Goal: Learn about a topic

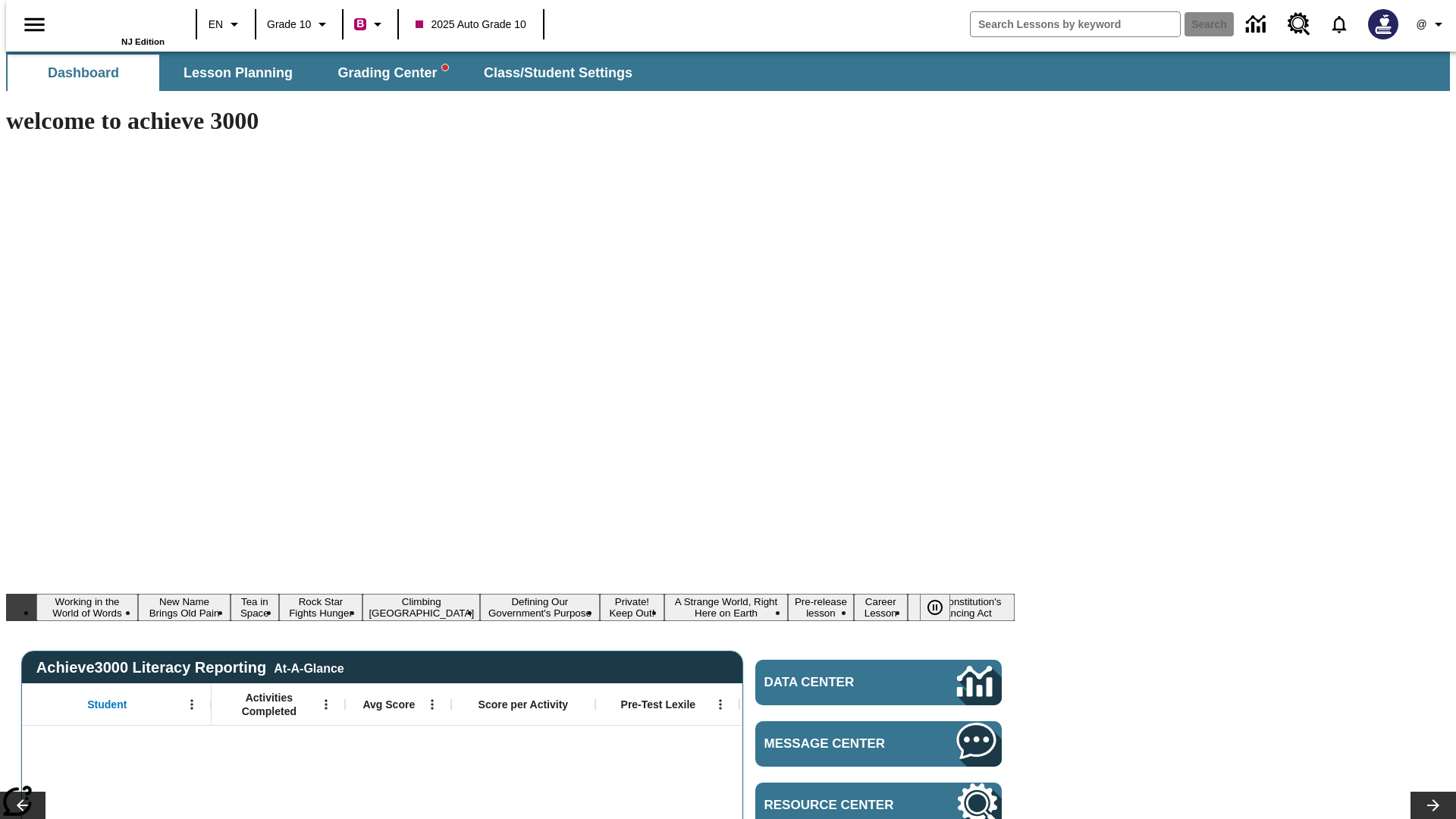
type input "-1"
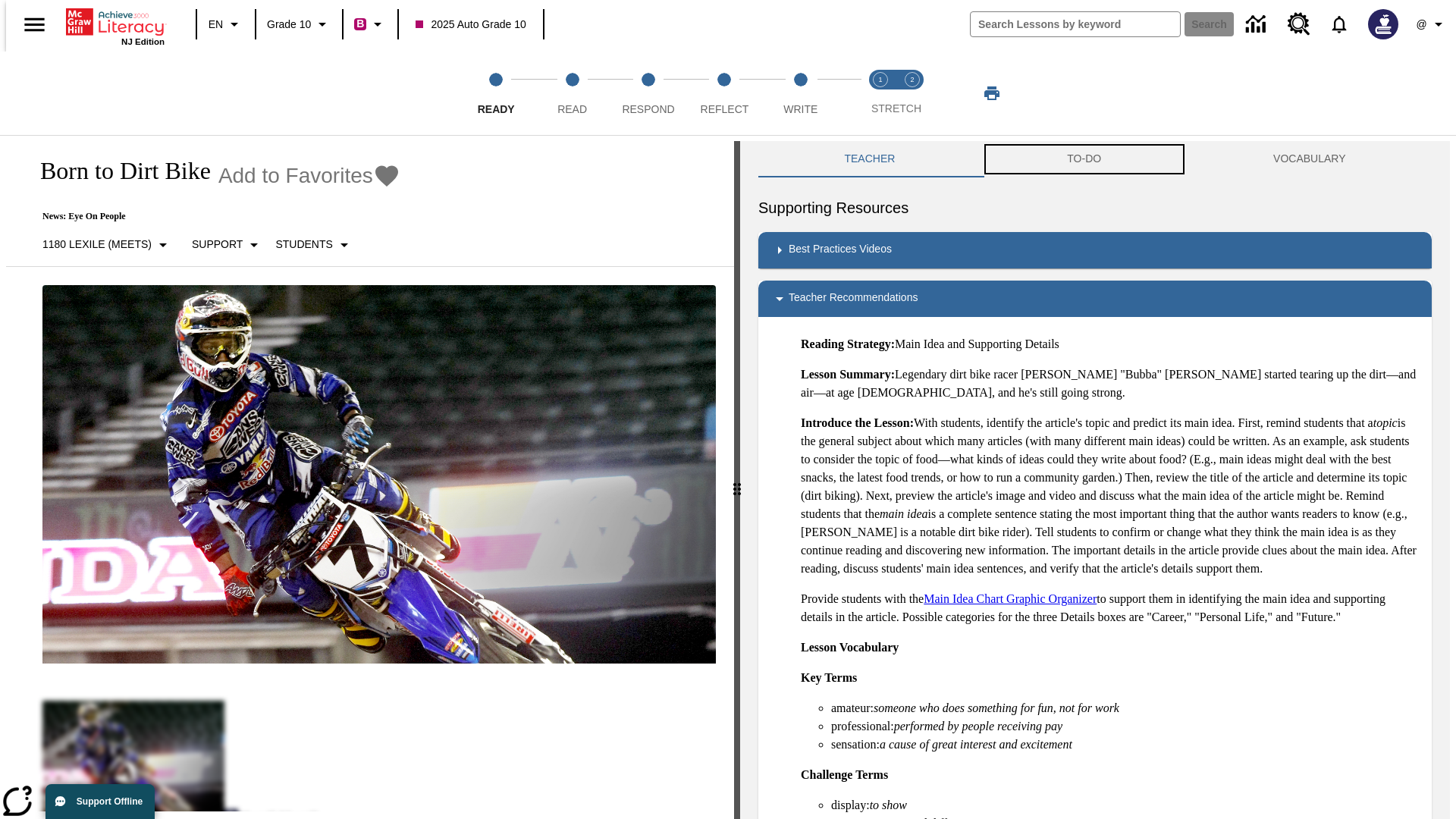
click at [1085, 159] on button "TO-DO" at bounding box center [1085, 159] width 207 height 36
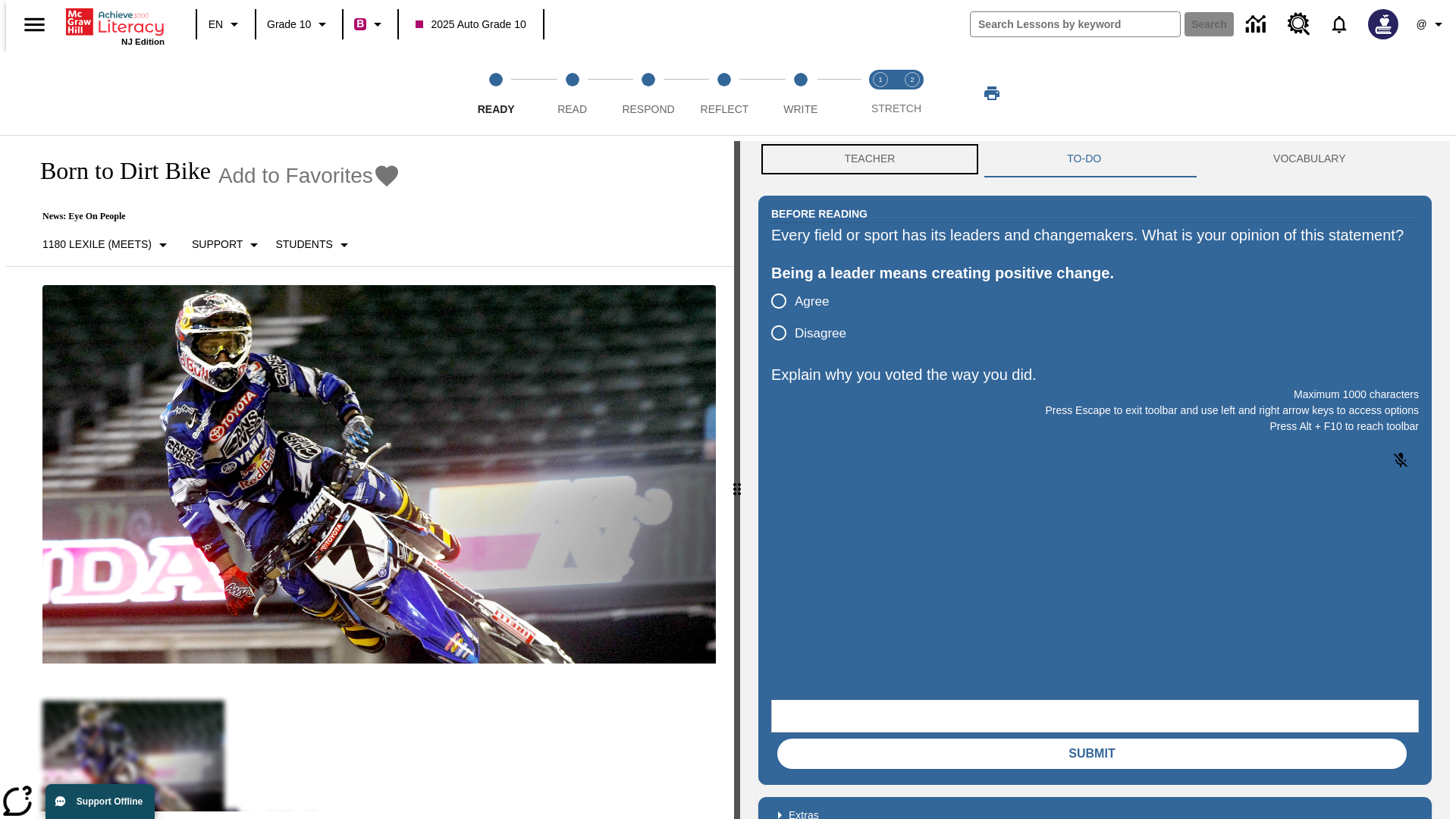
scroll to position [1, 0]
click at [866, 159] on button "Teacher" at bounding box center [870, 158] width 223 height 36
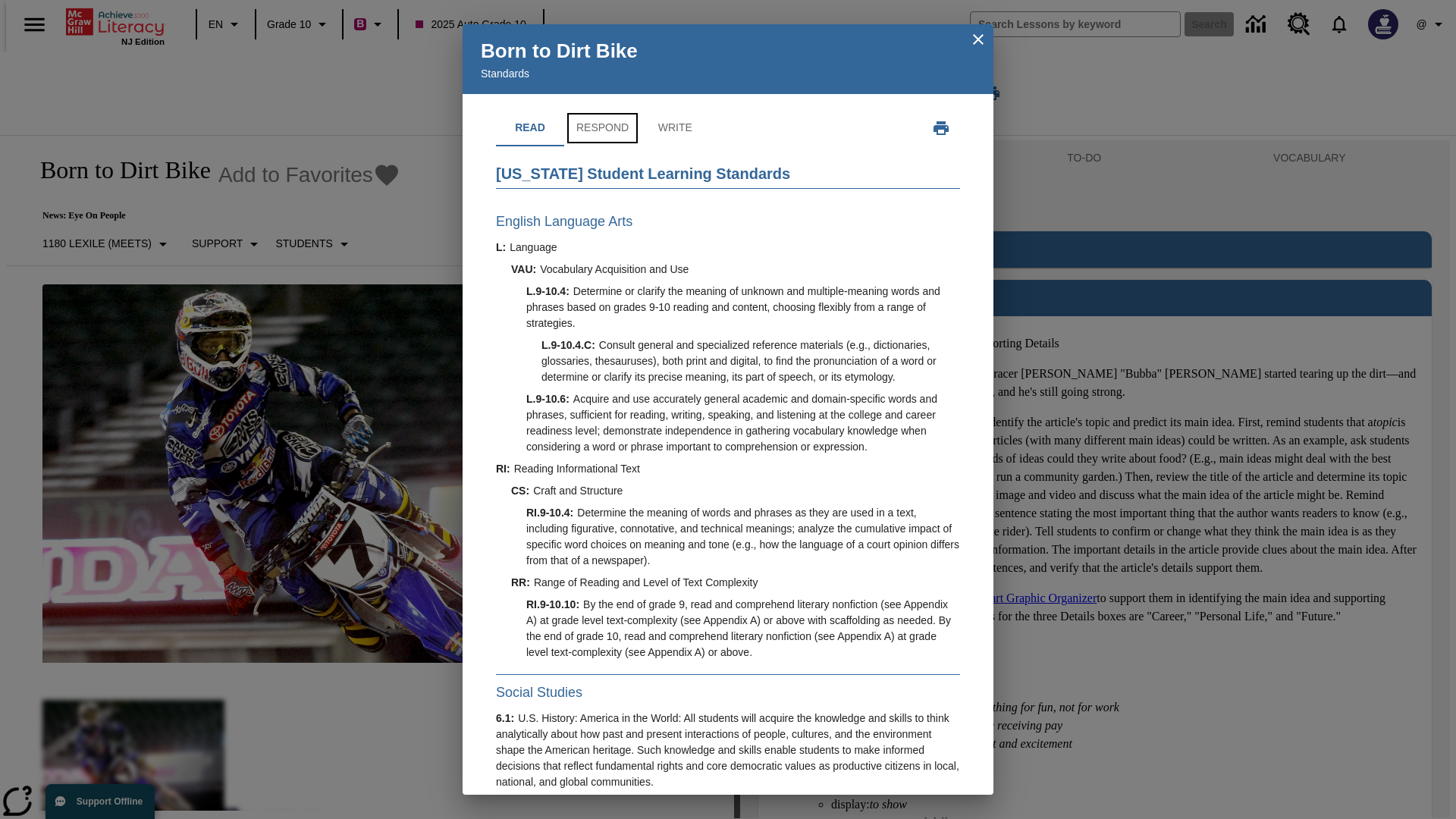
click at [601, 128] on button "Respond" at bounding box center [602, 128] width 77 height 36
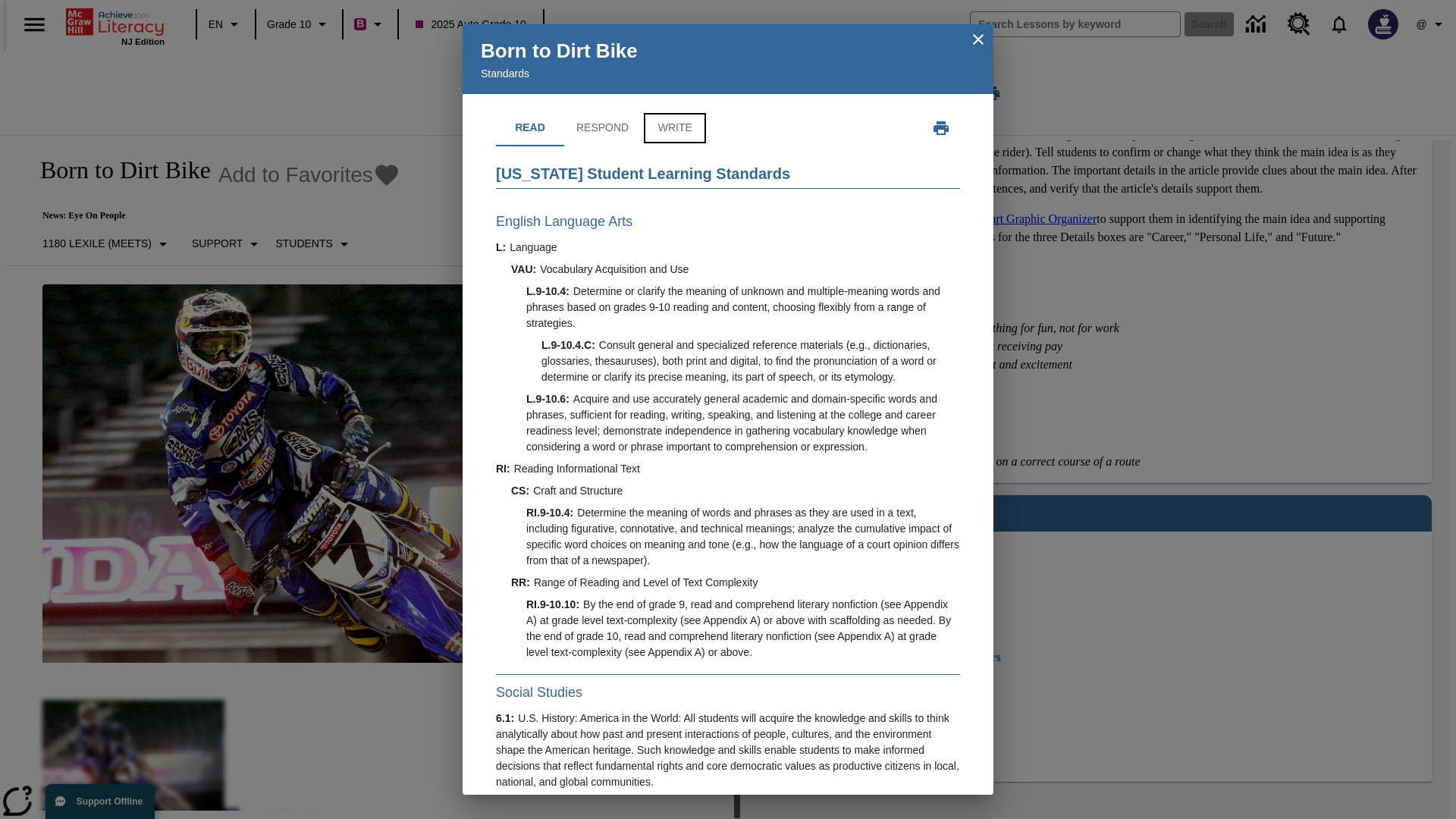
click at [673, 147] on button "Write" at bounding box center [674, 128] width 68 height 36
